Goal: Obtain resource: Obtain resource

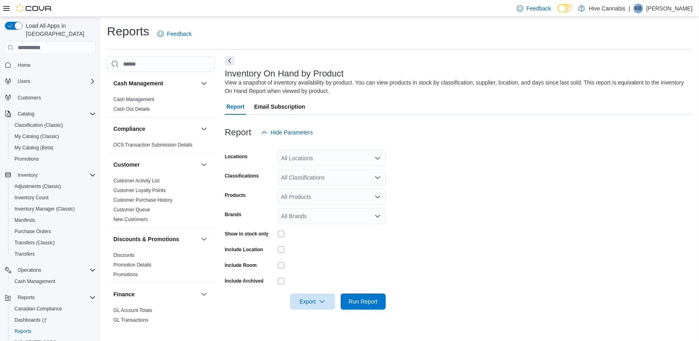
drag, startPoint x: 549, startPoint y: 113, endPoint x: 539, endPoint y: 107, distance: 11.3
click at [548, 113] on div "Report Email Subscription" at bounding box center [459, 106] width 468 height 16
click at [306, 164] on div "All Locations" at bounding box center [332, 158] width 108 height 16
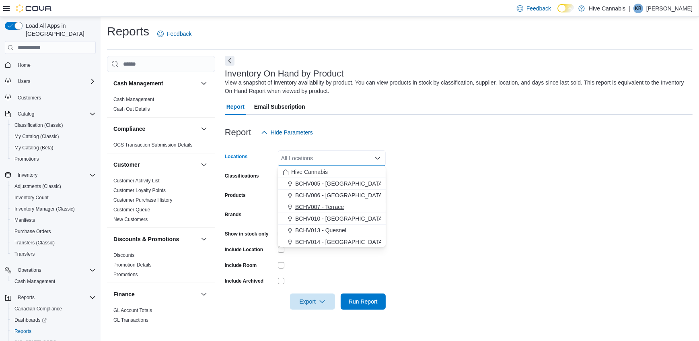
click at [314, 208] on span "BCHV007 - Terrace" at bounding box center [319, 207] width 49 height 8
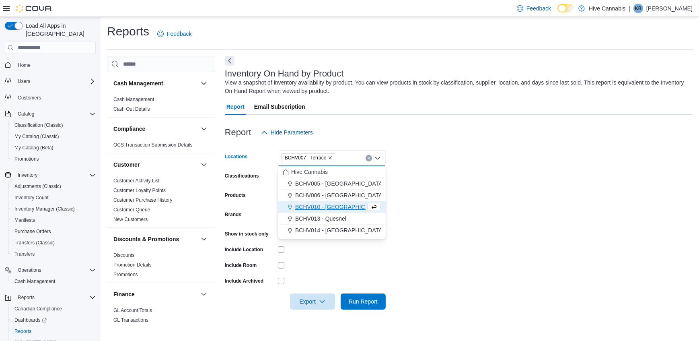
click at [417, 193] on form "Locations BCHV007 - Terrace Combo box. Selected. BCHV007 - Terrace. Press Backs…" at bounding box center [459, 224] width 468 height 169
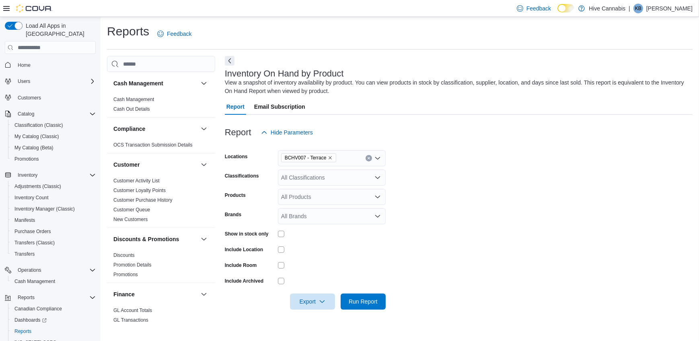
click at [349, 183] on div "All Classifications" at bounding box center [332, 177] width 108 height 16
click at [298, 237] on span "Oil" at bounding box center [298, 238] width 7 height 8
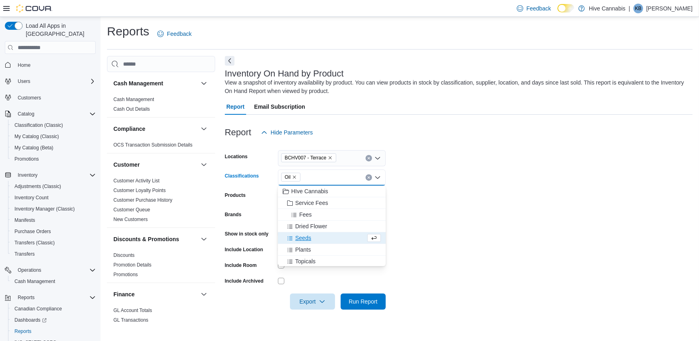
scroll to position [36, 0]
click at [312, 222] on span "Topicals" at bounding box center [305, 225] width 21 height 8
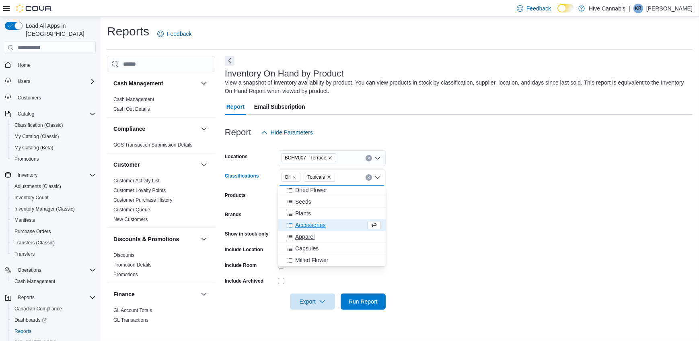
click at [315, 248] on span "Capsules" at bounding box center [306, 248] width 23 height 8
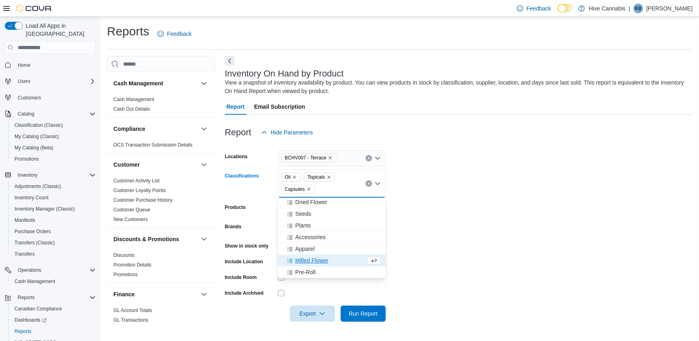
click at [439, 271] on form "Locations BCHV007 - Terrace Classifications Oil Topicals Capsules Combo box. Se…" at bounding box center [459, 230] width 468 height 181
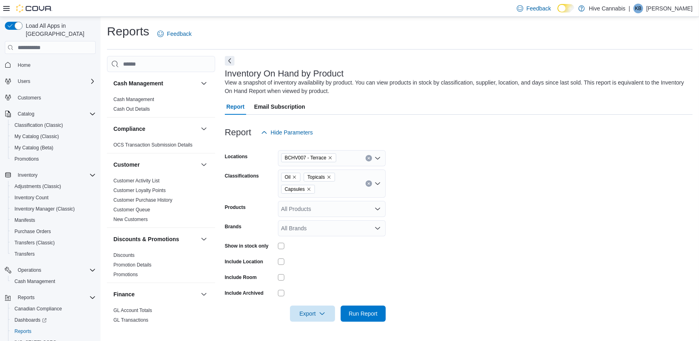
click at [276, 246] on div "Show in stock only" at bounding box center [305, 245] width 161 height 12
click at [311, 315] on span "Export" at bounding box center [312, 313] width 35 height 16
click at [319, 265] on span "Export to Excel" at bounding box center [313, 264] width 36 height 6
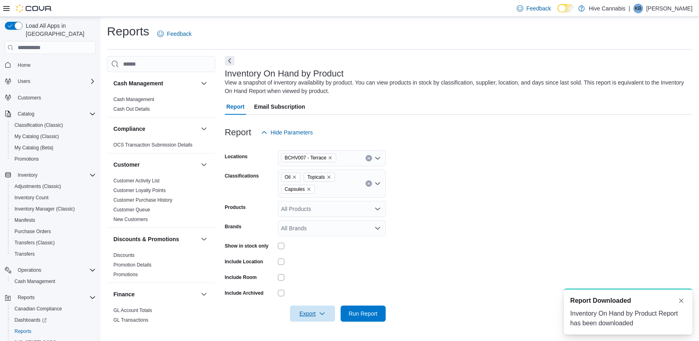
scroll to position [0, 0]
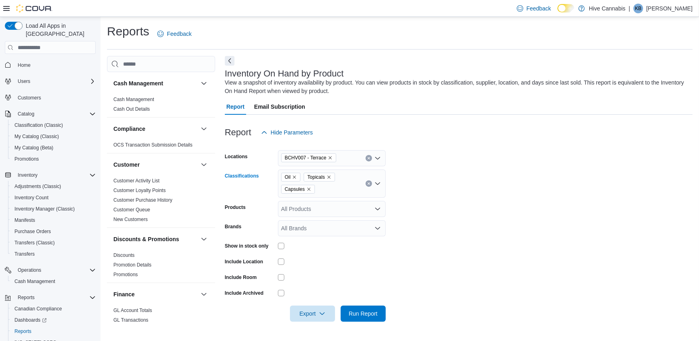
click at [335, 186] on div "Oil Topicals Capsules" at bounding box center [332, 183] width 108 height 28
click at [327, 175] on icon "Remove Topicals from selection in this group" at bounding box center [328, 176] width 5 height 5
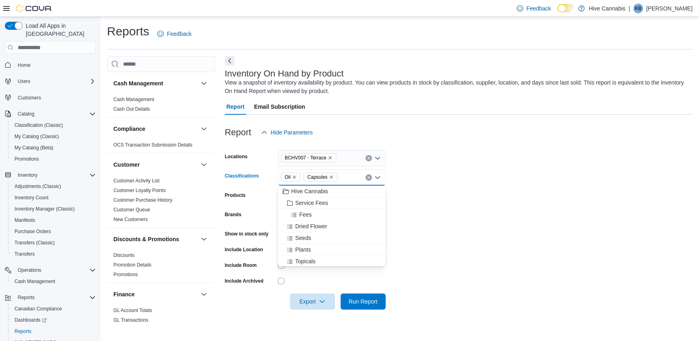
click at [295, 176] on icon "Remove Oil from selection in this group" at bounding box center [294, 176] width 5 height 5
click at [304, 176] on span "Capsules" at bounding box center [298, 177] width 27 height 8
click at [307, 174] on icon "Remove Capsules from selection in this group" at bounding box center [308, 176] width 5 height 5
click at [305, 224] on span "Shatter" at bounding box center [304, 225] width 18 height 8
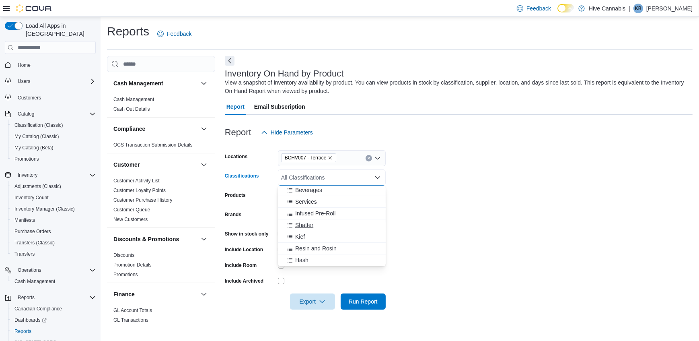
scroll to position [199, 0]
click at [302, 261] on span "Hash" at bounding box center [301, 260] width 13 height 8
click at [304, 261] on span "Resin and Rosin" at bounding box center [315, 260] width 41 height 8
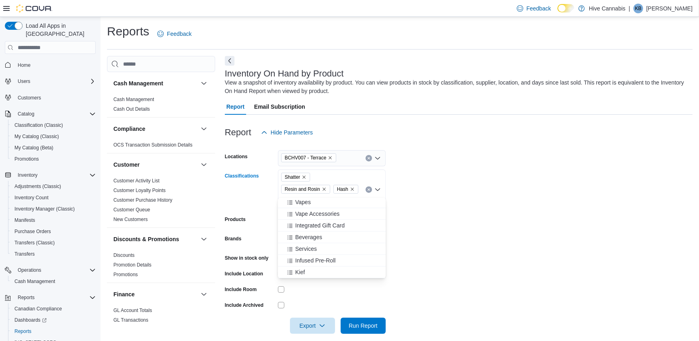
scroll to position [176, 0]
click at [300, 273] on span "Kief" at bounding box center [300, 272] width 10 height 8
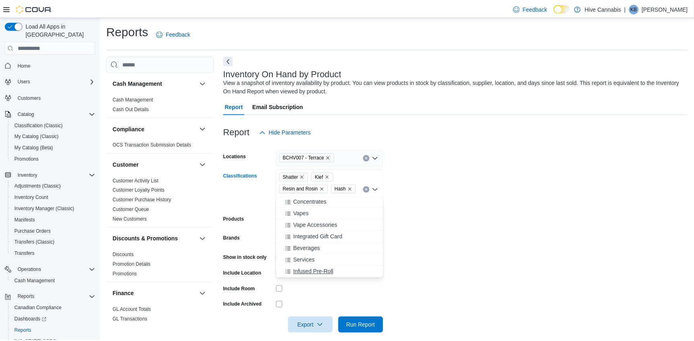
scroll to position [164, 0]
click at [312, 248] on span "Beverages" at bounding box center [308, 248] width 27 height 8
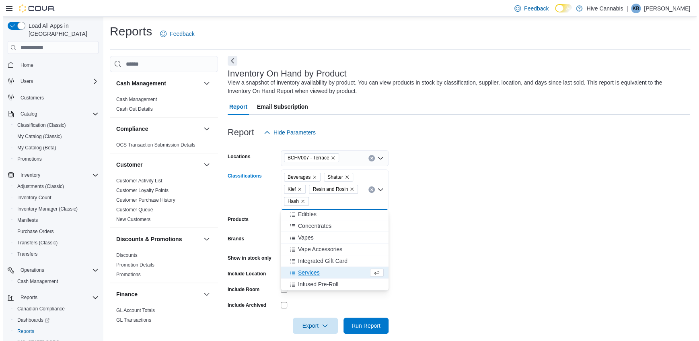
scroll to position [153, 0]
click at [311, 176] on icon "Remove Beverages from selection in this group" at bounding box center [311, 177] width 3 height 3
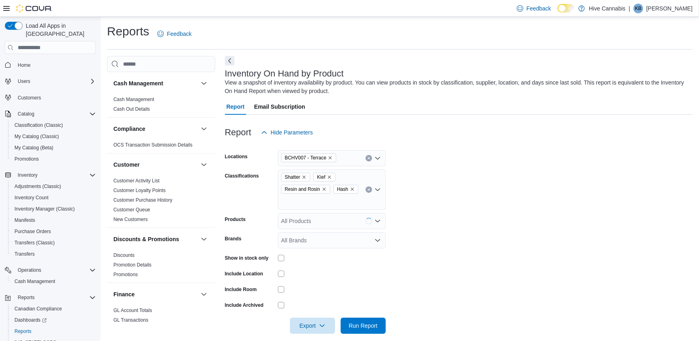
click at [439, 203] on form "Locations BCHV007 - Terrace Classifications Shatter Kief Resin and Rosin Hash P…" at bounding box center [459, 236] width 468 height 193
click at [302, 317] on span "Export" at bounding box center [312, 325] width 35 height 16
click at [314, 260] on button "Export to Excel" at bounding box center [314, 265] width 46 height 16
click at [302, 179] on icon "Remove Shatter from selection in this group" at bounding box center [304, 176] width 5 height 5
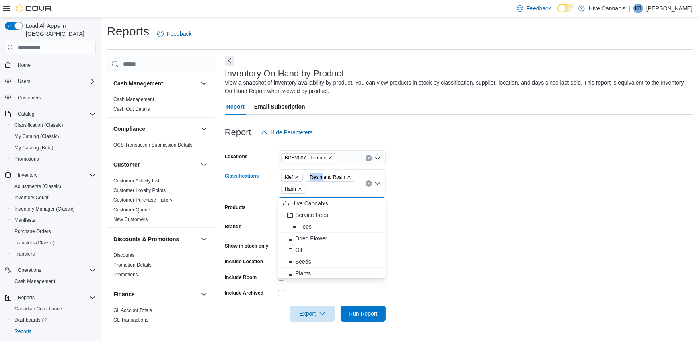
click at [302, 179] on span "Kief" at bounding box center [292, 176] width 22 height 9
click at [299, 178] on icon "Remove Kief from selection in this group" at bounding box center [296, 176] width 5 height 5
click at [323, 178] on icon "Remove Resin and Rosin from selection in this group" at bounding box center [324, 176] width 5 height 5
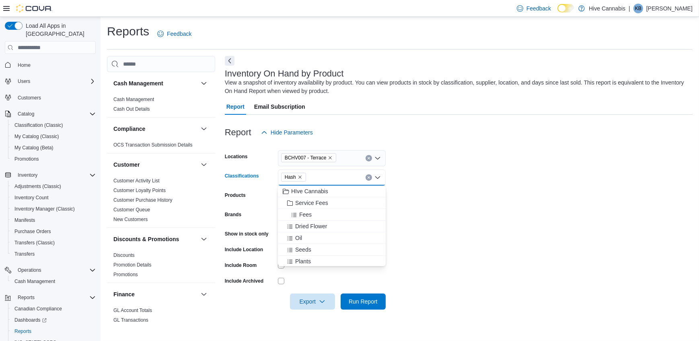
click at [302, 174] on span "Hash" at bounding box center [293, 176] width 25 height 9
click at [301, 177] on icon "Remove Hash from selection in this group" at bounding box center [300, 176] width 5 height 5
click at [456, 181] on form "Locations BCHV007 - Terrace Classifications All Classifications Combo box. Sele…" at bounding box center [459, 224] width 468 height 169
click at [322, 176] on div "All Classifications" at bounding box center [332, 177] width 108 height 16
drag, startPoint x: 437, startPoint y: 168, endPoint x: 342, endPoint y: 85, distance: 126.2
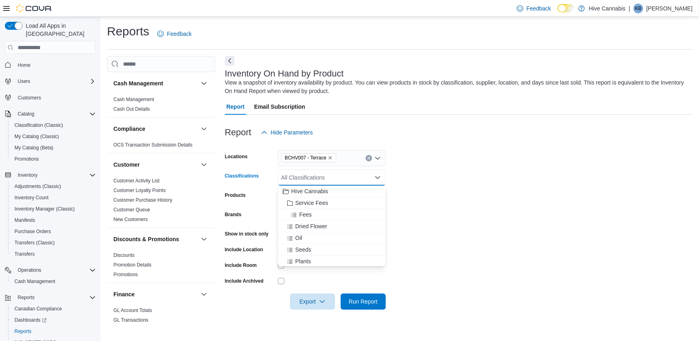
click at [437, 166] on form "Locations BCHV007 - Terrace Classifications All Classifications Combo box. Sele…" at bounding box center [459, 224] width 468 height 169
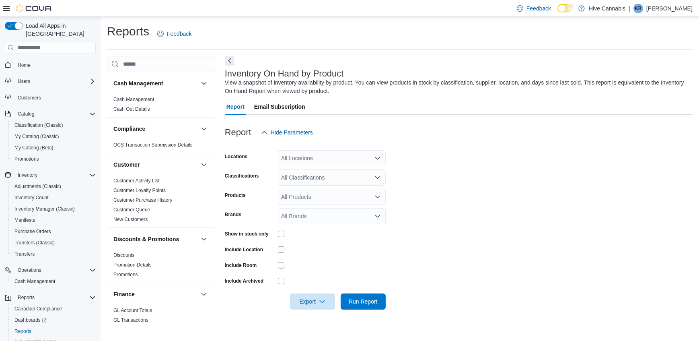
click at [295, 162] on div "All Locations" at bounding box center [332, 158] width 108 height 16
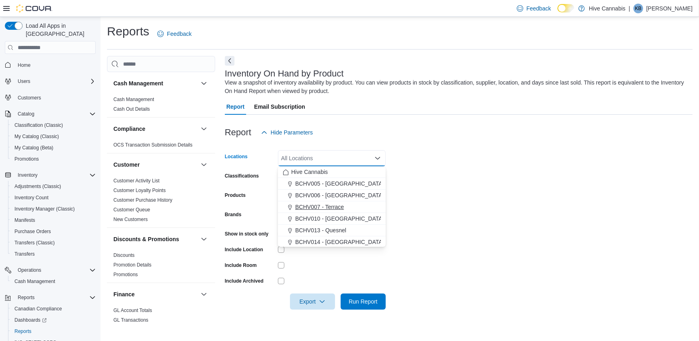
click at [316, 204] on span "BCHV007 - Terrace" at bounding box center [319, 207] width 49 height 8
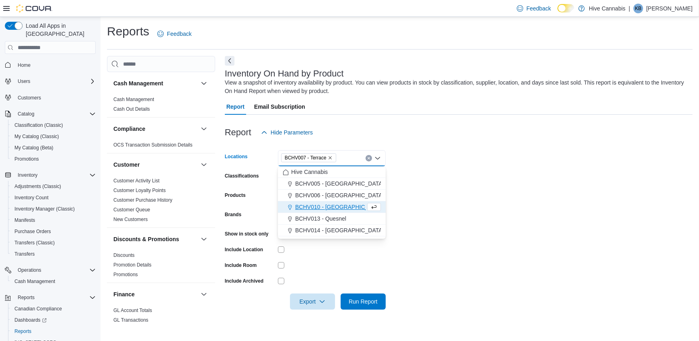
click at [405, 207] on form "Locations BCHV007 - Terrace Combo box. Selected. BCHV007 - Terrace. Press Backs…" at bounding box center [459, 224] width 468 height 169
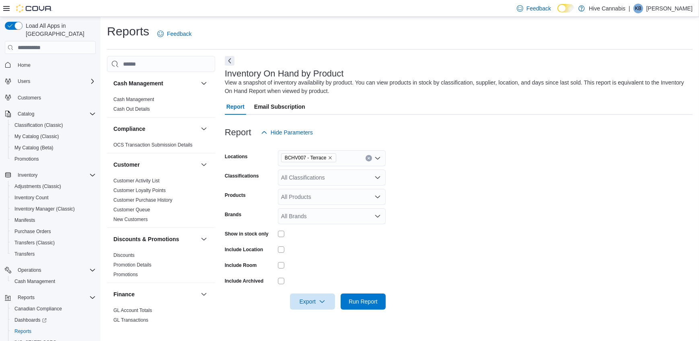
click at [304, 181] on div "All Classifications" at bounding box center [332, 177] width 108 height 16
click at [300, 238] on span "Oil" at bounding box center [298, 238] width 7 height 8
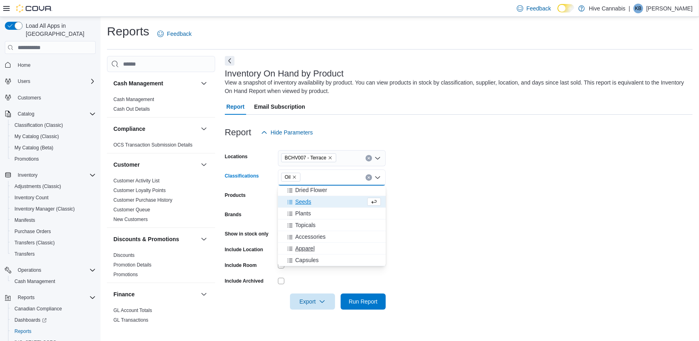
scroll to position [73, 0]
click at [306, 224] on span "Capsules" at bounding box center [306, 223] width 23 height 8
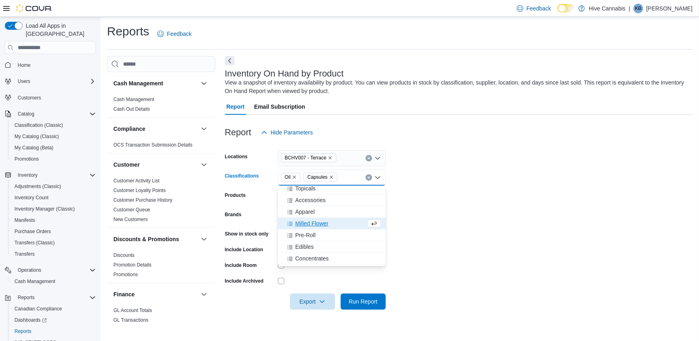
click at [331, 176] on icon "Remove Capsules from selection in this group" at bounding box center [331, 177] width 3 height 3
click at [315, 229] on span "Concentrates" at bounding box center [311, 233] width 33 height 8
click at [304, 231] on span "Shatter" at bounding box center [304, 230] width 18 height 8
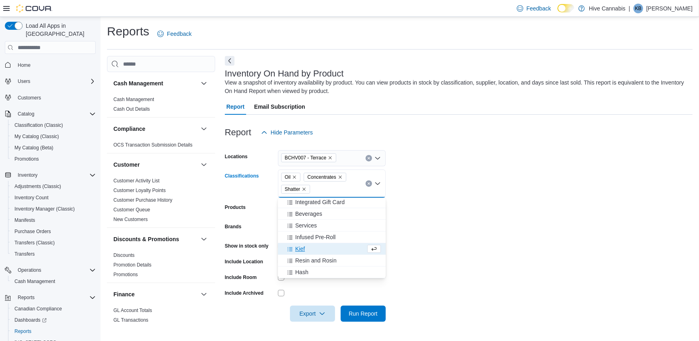
click at [299, 249] on span "Kief" at bounding box center [300, 248] width 10 height 8
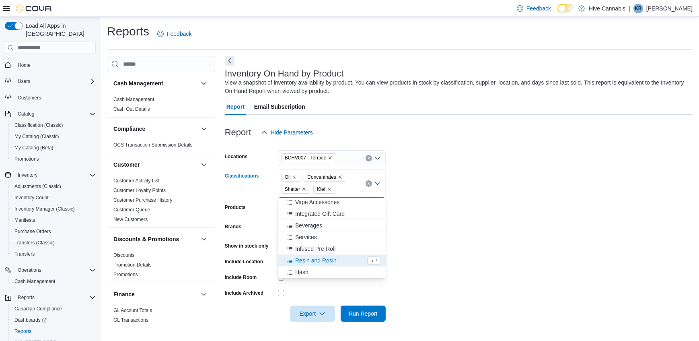
click at [307, 261] on span "Resin and Rosin" at bounding box center [315, 260] width 41 height 8
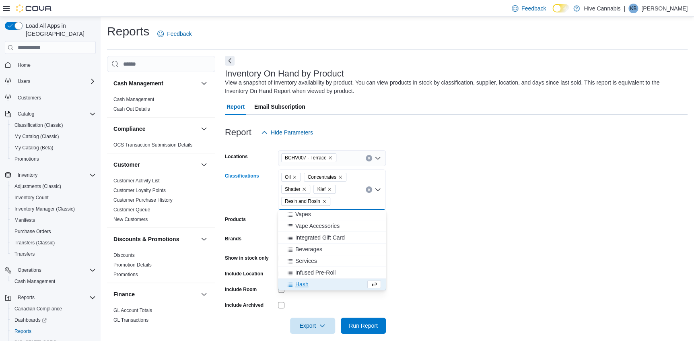
click at [300, 283] on span "Hash" at bounding box center [301, 284] width 13 height 8
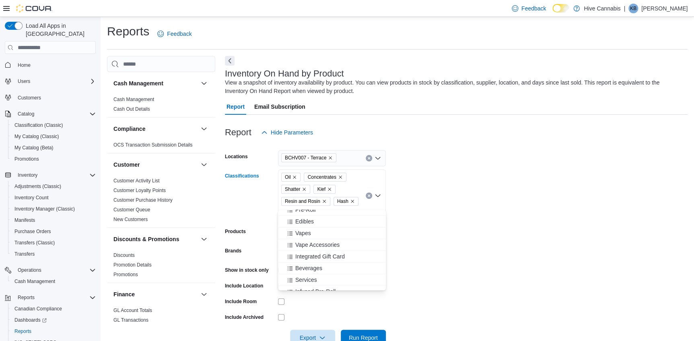
scroll to position [141, 0]
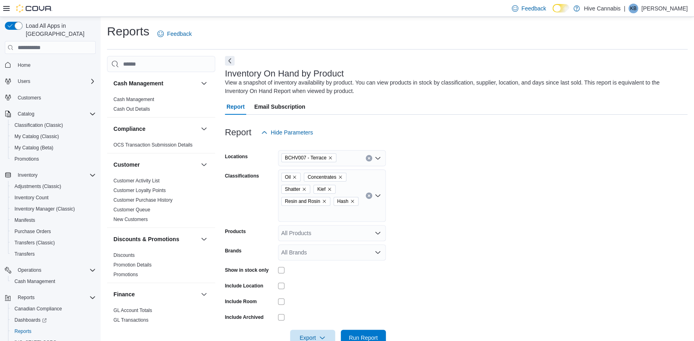
click at [429, 226] on form "Locations BCHV007 - Terrace Classifications Oil Concentrates Shatter Kief Resin…" at bounding box center [456, 242] width 462 height 205
click at [300, 329] on span "Export" at bounding box center [312, 337] width 35 height 16
click at [310, 283] on button "Export to Excel" at bounding box center [314, 277] width 46 height 16
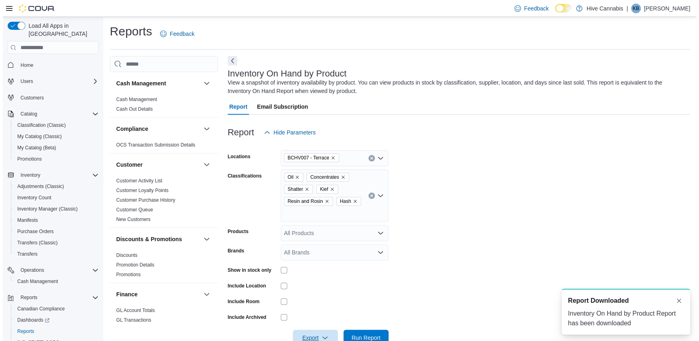
scroll to position [0, 0]
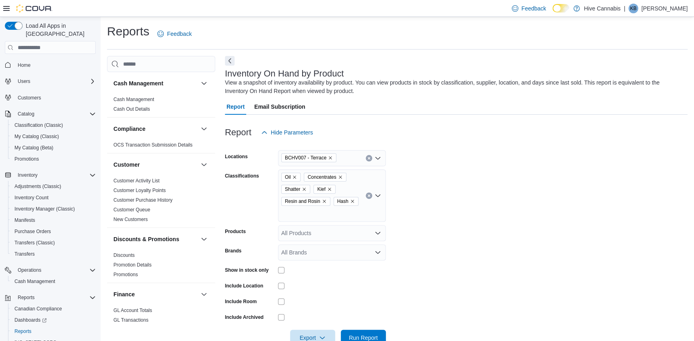
click at [534, 193] on form "Locations BCHV007 - Terrace Classifications Oil Concentrates Shatter Kief Resin…" at bounding box center [456, 242] width 462 height 205
click at [368, 194] on icon "Clear input" at bounding box center [368, 195] width 3 height 3
